Goal: Task Accomplishment & Management: Manage account settings

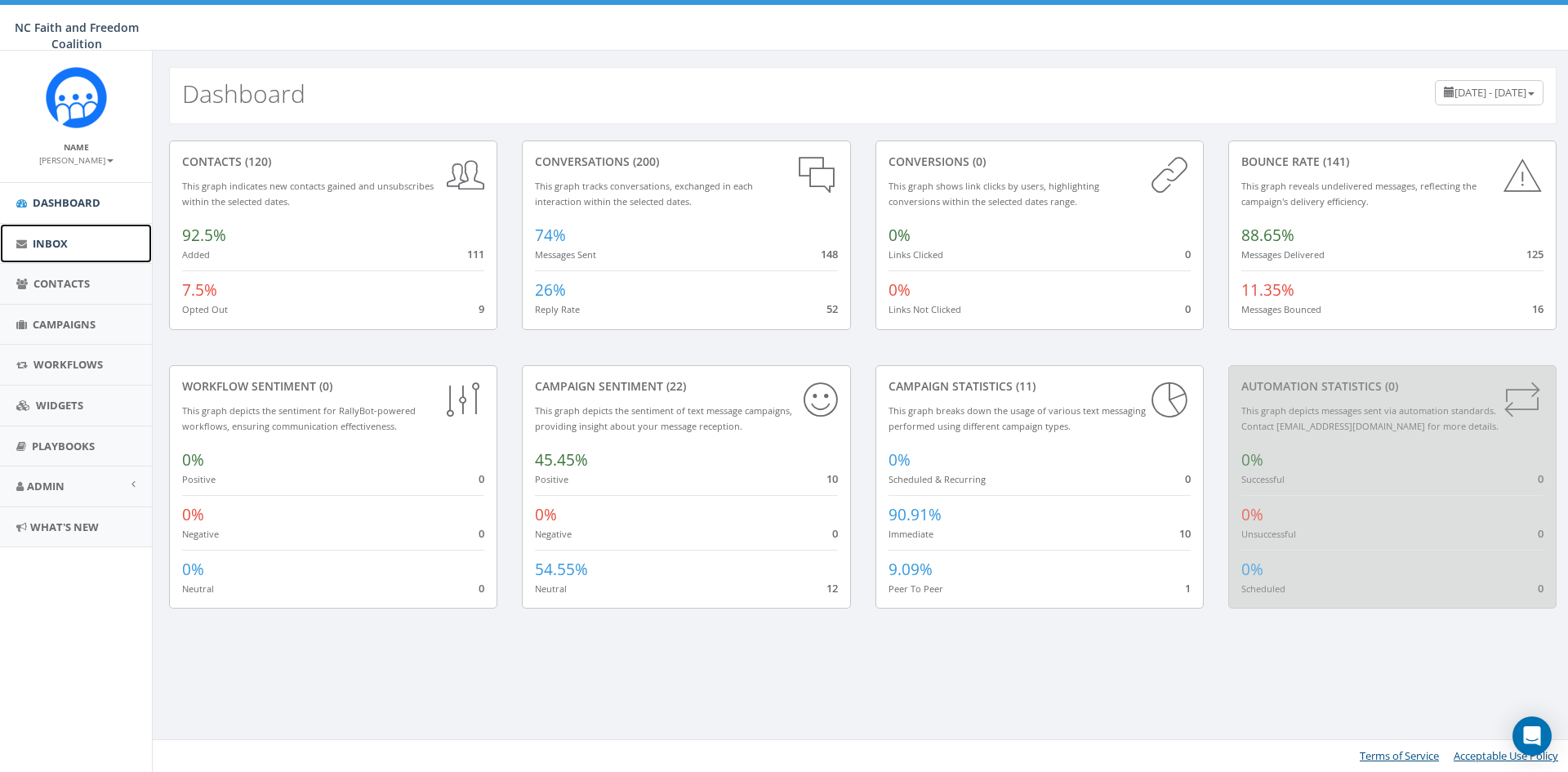
click at [58, 238] on span "Inbox" at bounding box center [50, 242] width 35 height 14
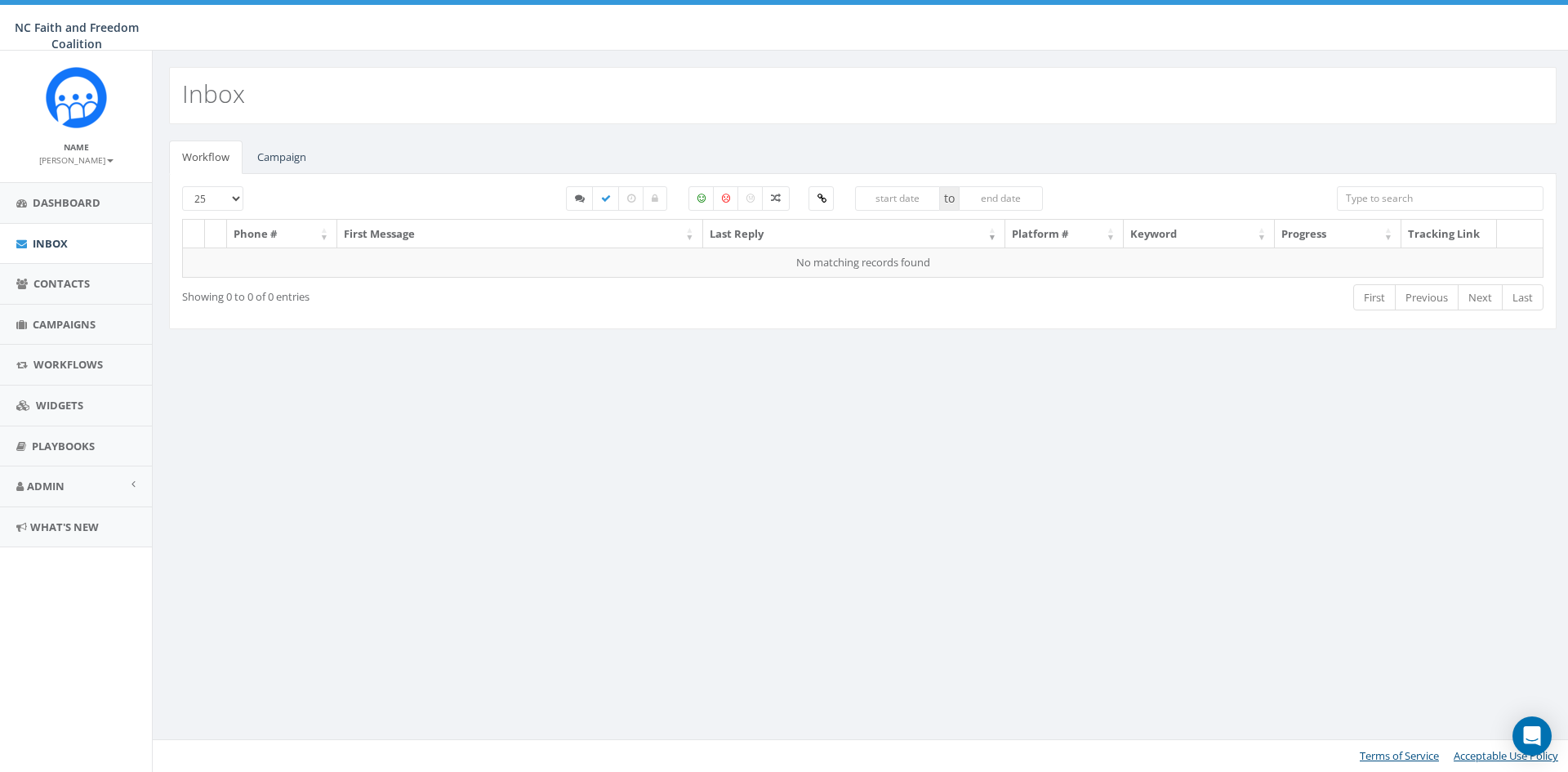
select select
click at [289, 154] on link "Campaign" at bounding box center [282, 157] width 75 height 34
